Goal: Transaction & Acquisition: Subscribe to service/newsletter

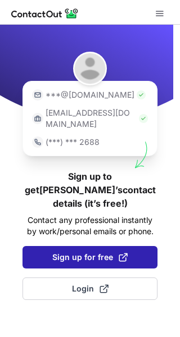
click at [93, 251] on span "Sign up for free" at bounding box center [89, 256] width 75 height 11
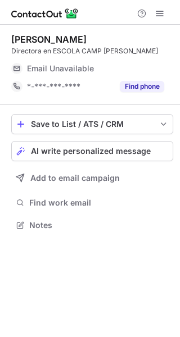
scroll to position [5, 6]
click at [57, 123] on div "Save to List / ATS / CRM" at bounding box center [92, 124] width 122 height 9
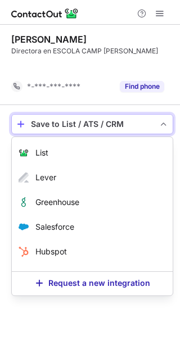
scroll to position [199, 180]
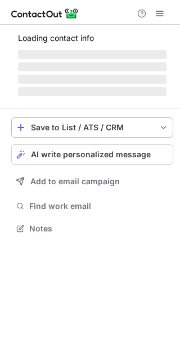
scroll to position [5, 6]
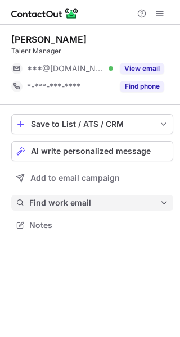
click at [161, 202] on span at bounding box center [163, 202] width 9 height 9
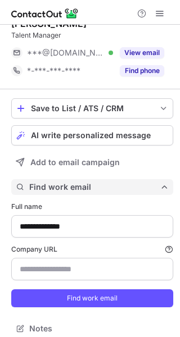
scroll to position [24, 0]
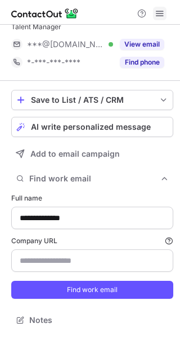
click at [159, 15] on span at bounding box center [159, 13] width 9 height 9
